Goal: Task Accomplishment & Management: Manage account settings

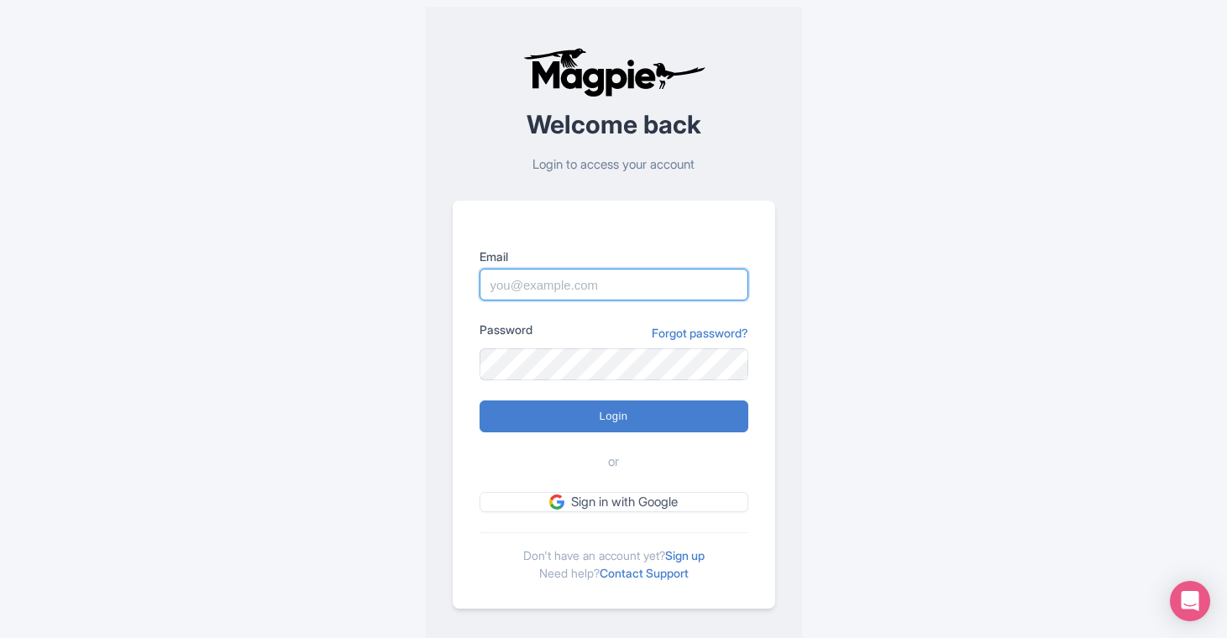
click at [540, 291] on input "Email" at bounding box center [614, 285] width 269 height 32
type input "lauren.shannon@arigatojapan.co.jp"
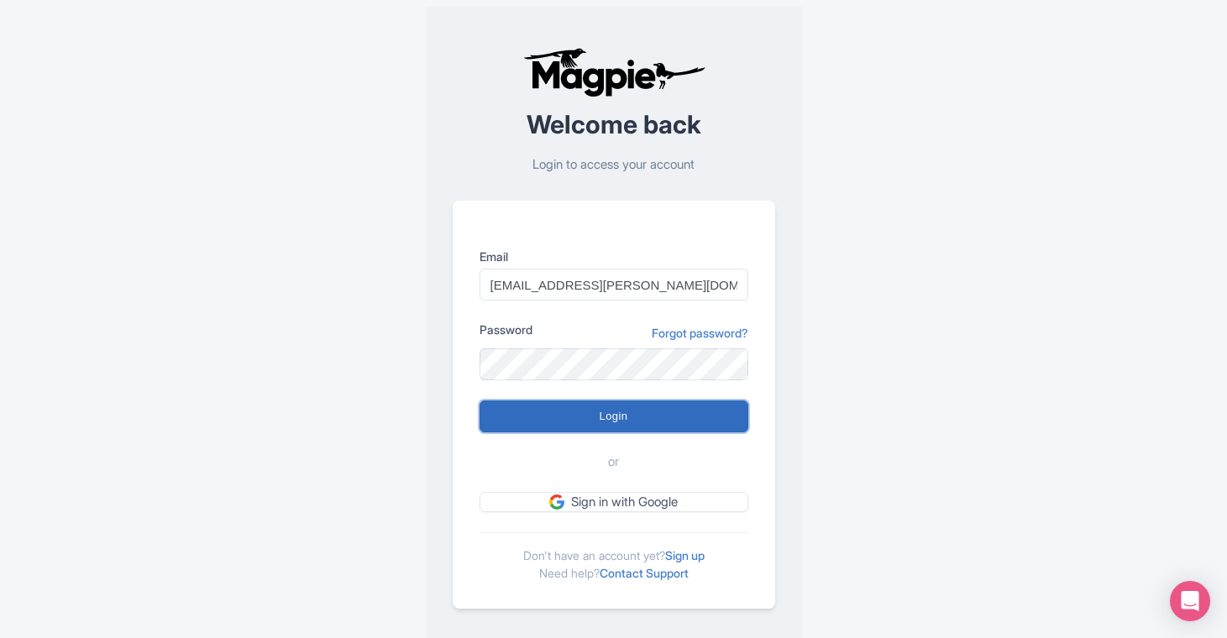
click at [586, 425] on input "Login" at bounding box center [614, 417] width 269 height 32
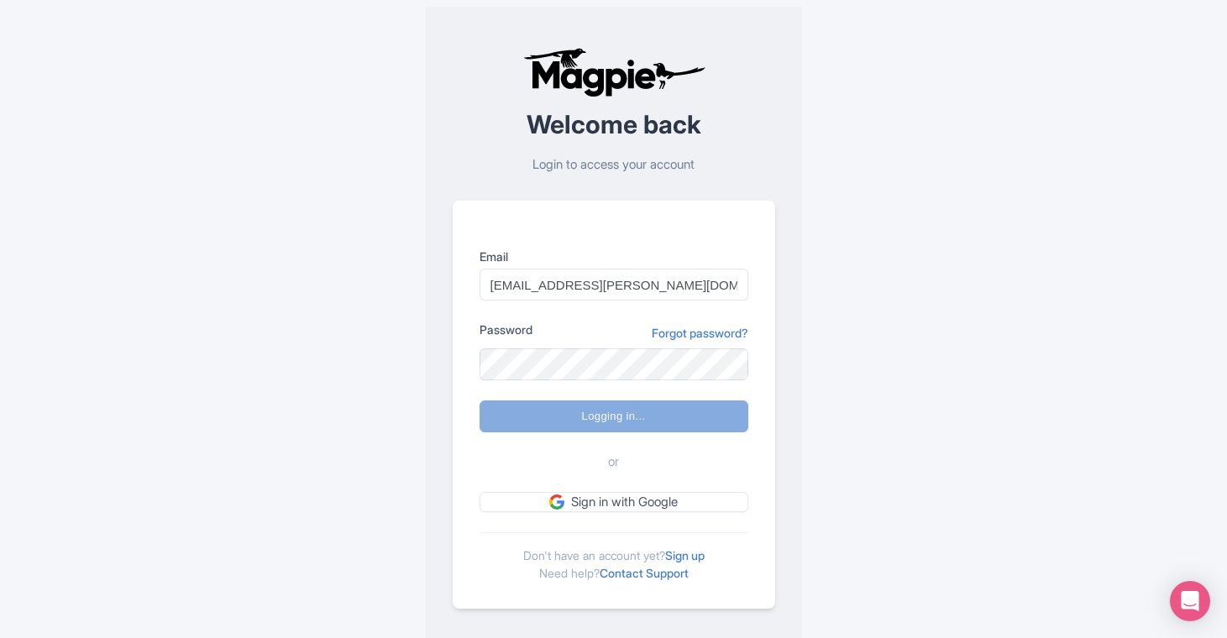
type input "Logging in..."
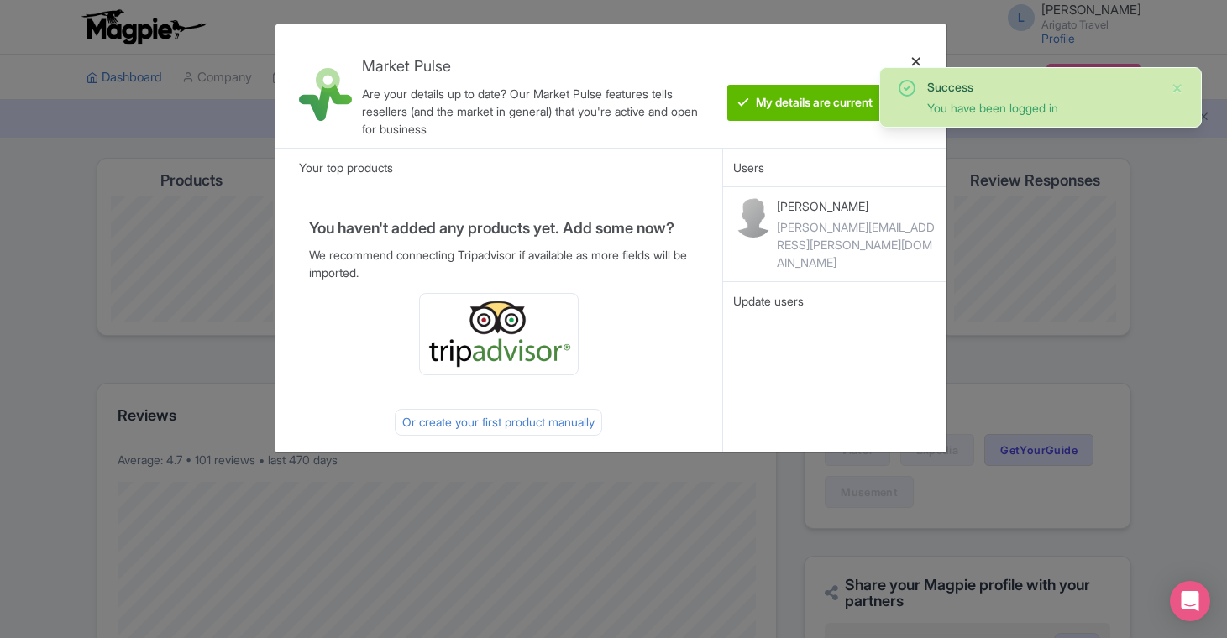
click at [915, 61] on div at bounding box center [916, 86] width 40 height 97
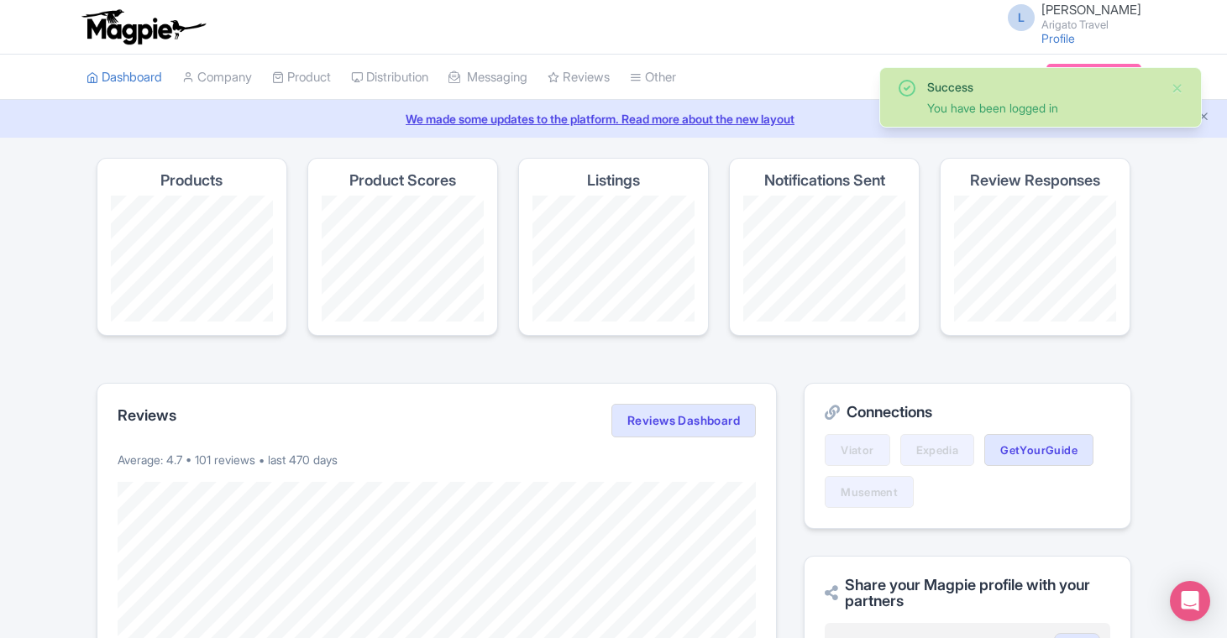
click at [1027, 13] on span "L" at bounding box center [1021, 17] width 27 height 27
click at [1062, 37] on link "Profile" at bounding box center [1058, 38] width 34 height 14
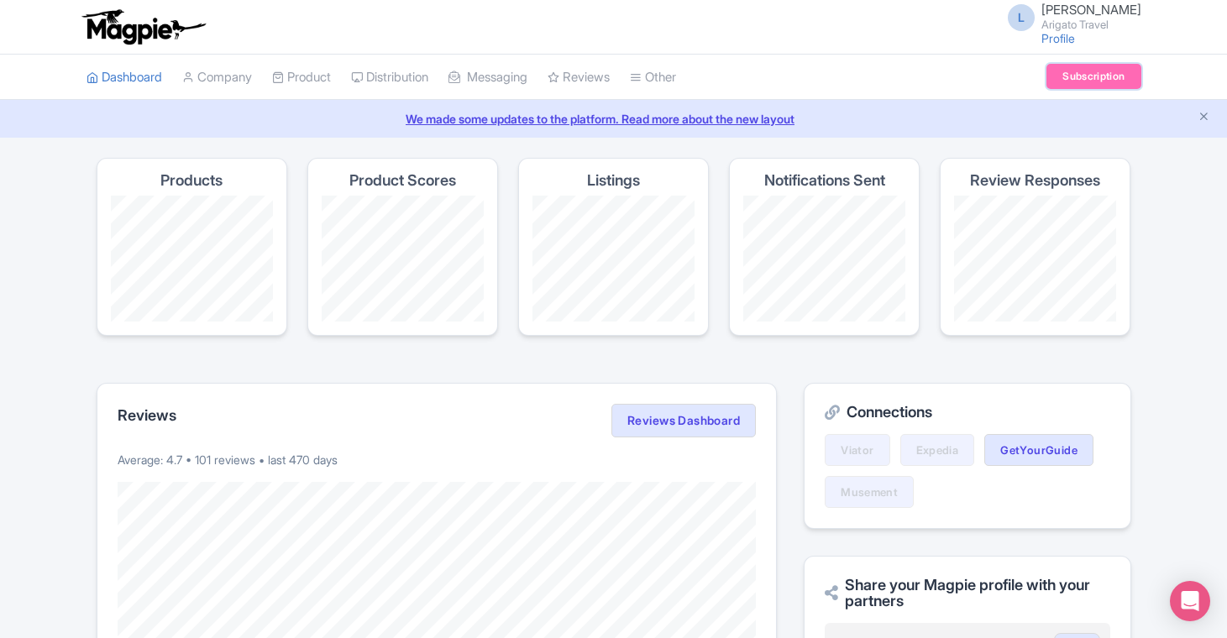
click at [1081, 71] on link "Subscription" at bounding box center [1093, 76] width 94 height 25
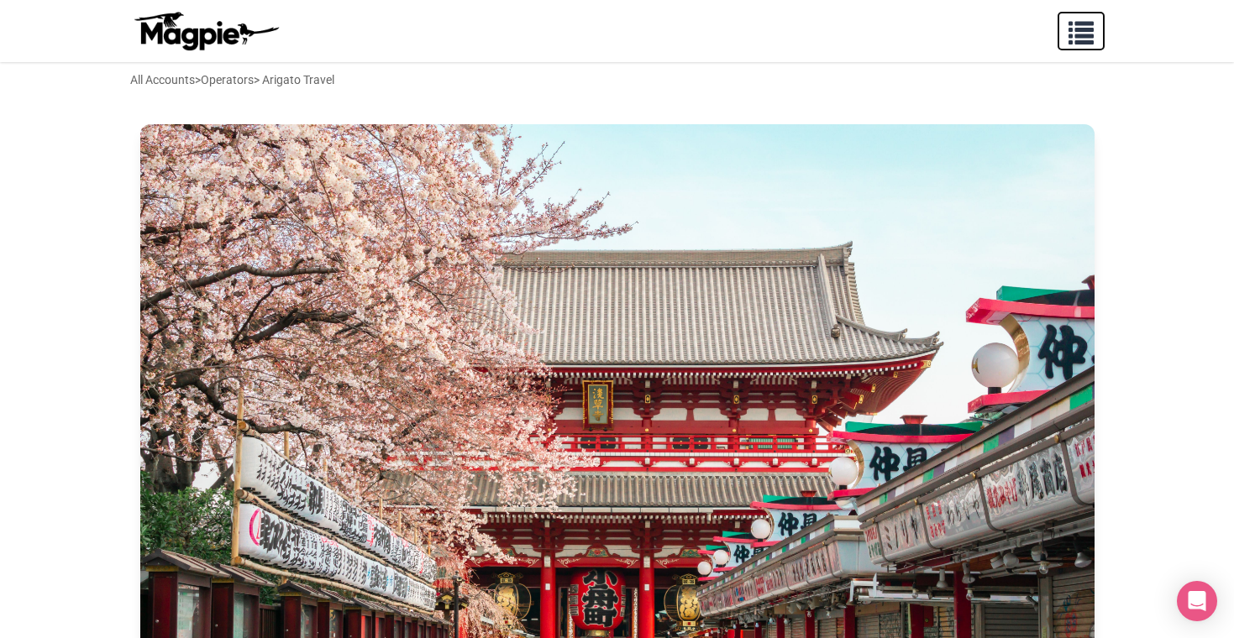
click at [1096, 33] on button "button" at bounding box center [1080, 31] width 47 height 39
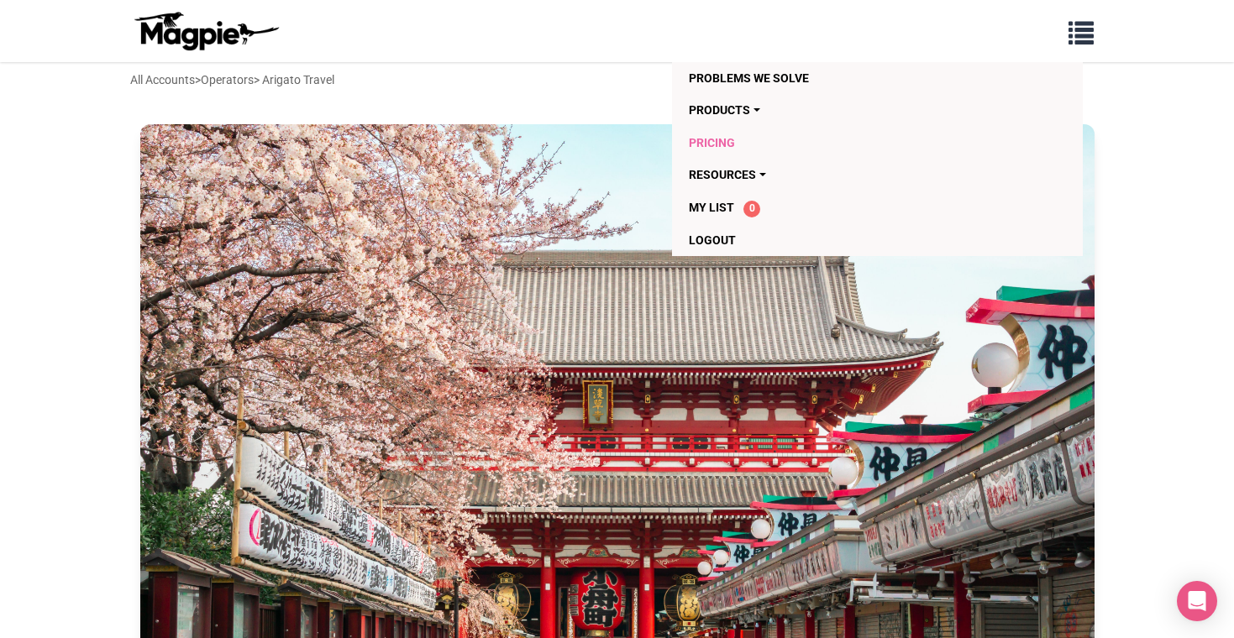
click at [714, 144] on link "Pricing" at bounding box center [781, 143] width 184 height 32
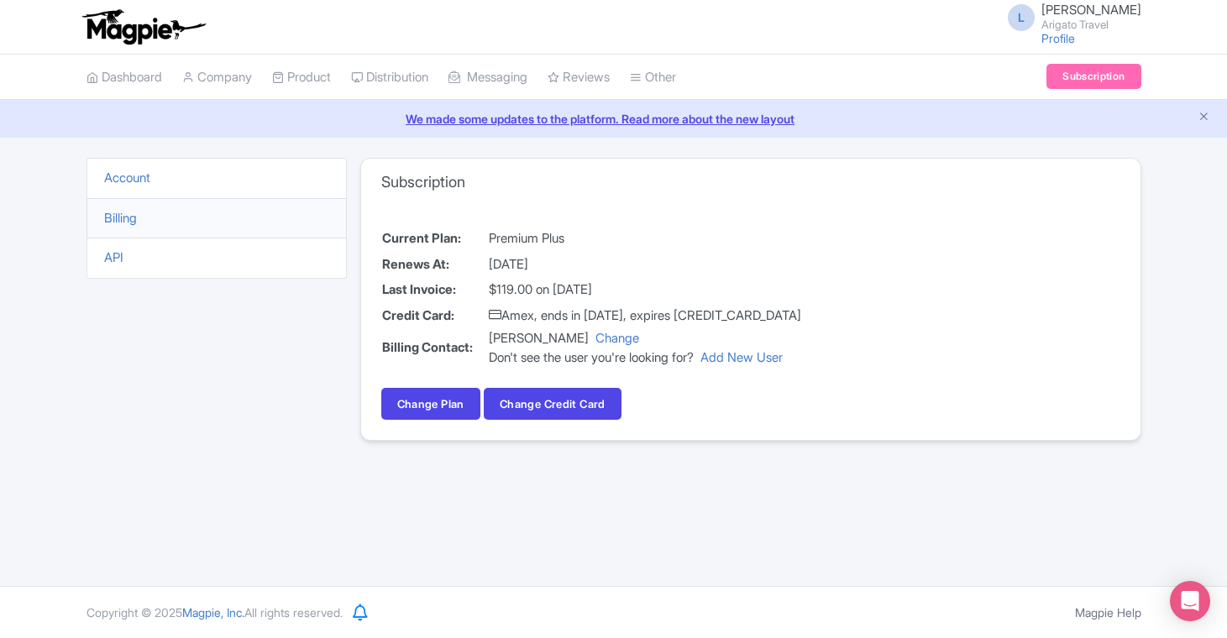
click at [156, 183] on li "Account" at bounding box center [217, 178] width 260 height 41
click at [139, 177] on link "Account" at bounding box center [127, 178] width 46 height 16
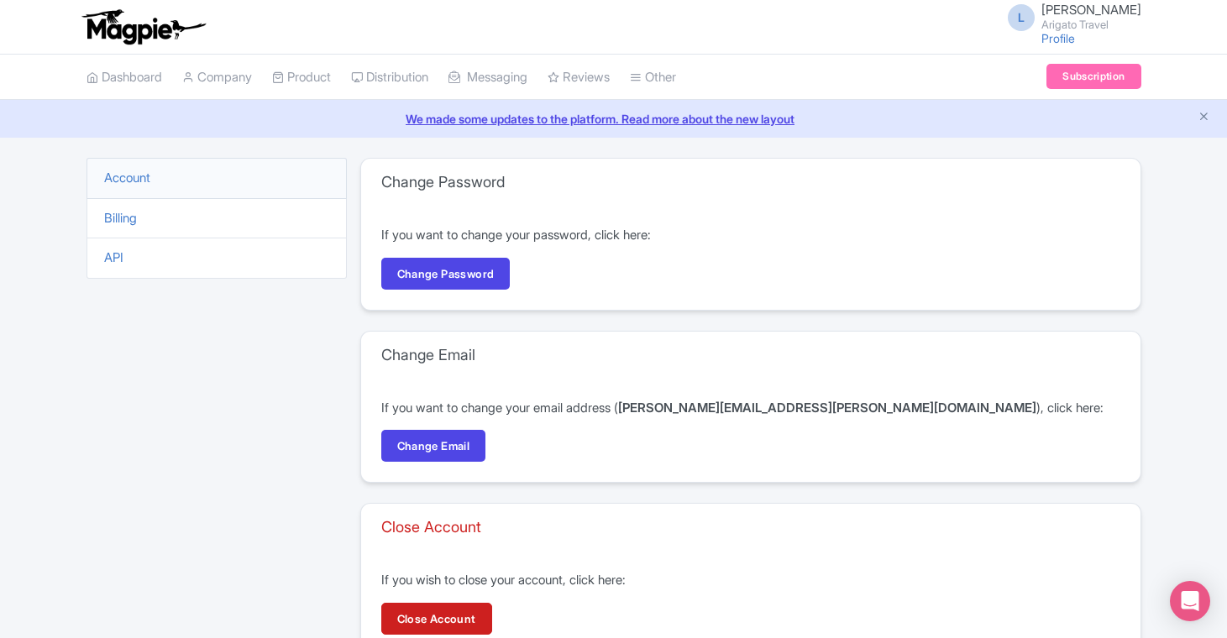
click at [1059, 8] on span "[PERSON_NAME]" at bounding box center [1091, 10] width 100 height 16
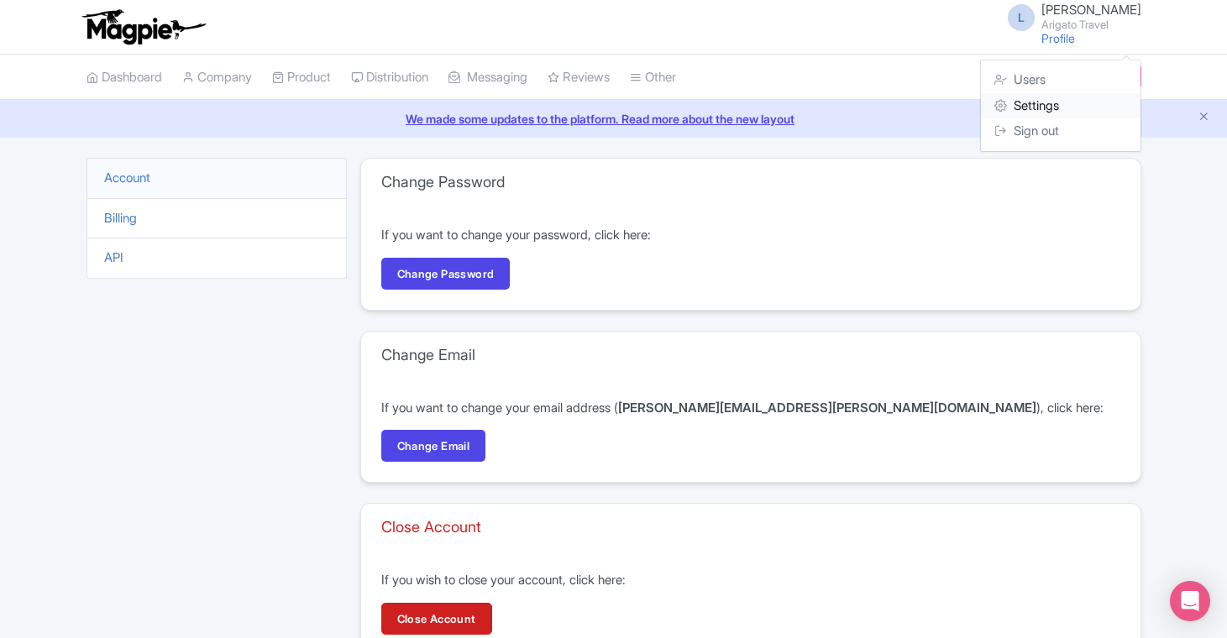
click at [1029, 102] on link "Settings" at bounding box center [1061, 106] width 160 height 26
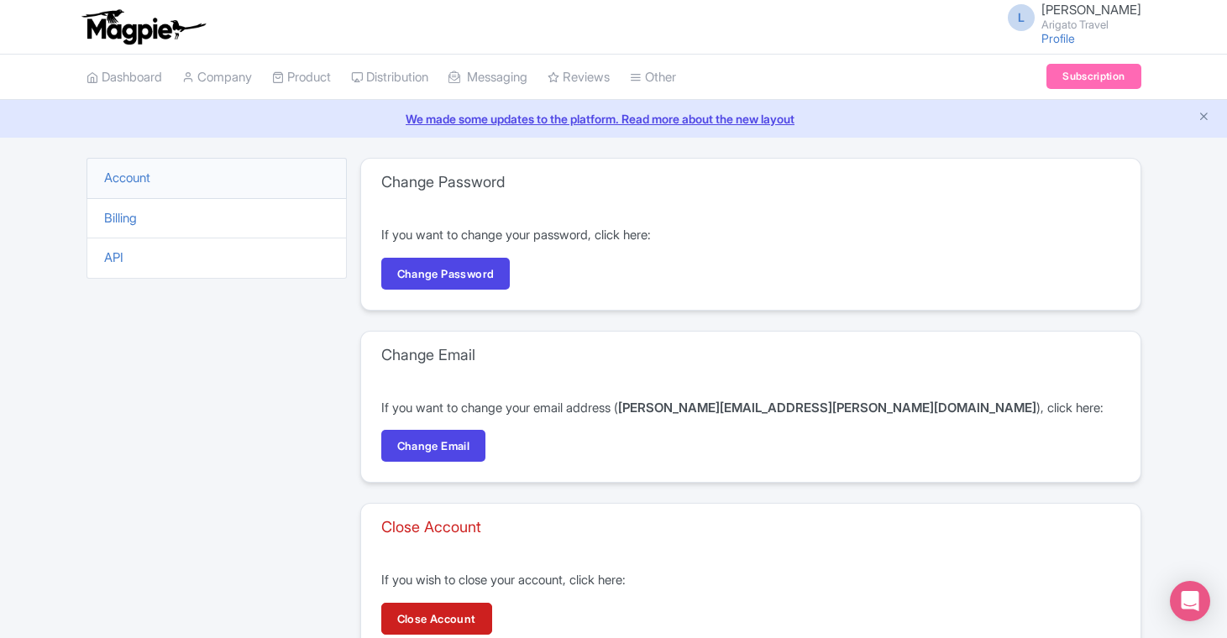
click at [1066, 6] on span "[PERSON_NAME]" at bounding box center [1091, 10] width 100 height 16
click at [131, 30] on img at bounding box center [143, 26] width 130 height 37
